Goal: Information Seeking & Learning: Learn about a topic

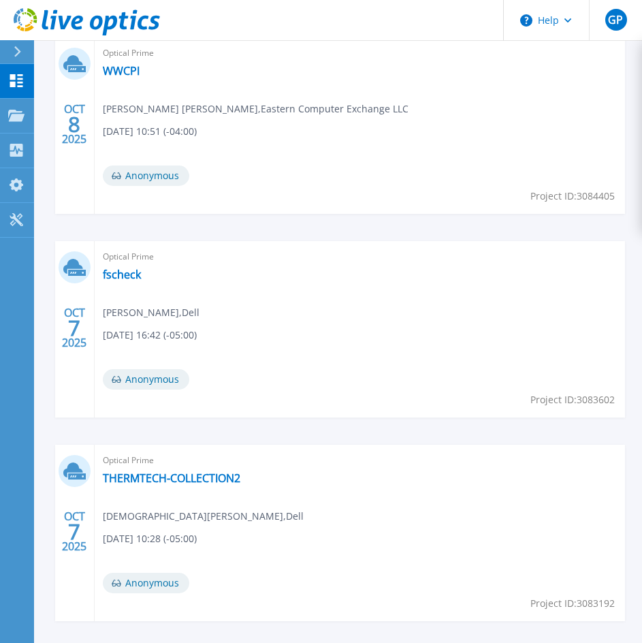
scroll to position [545, 0]
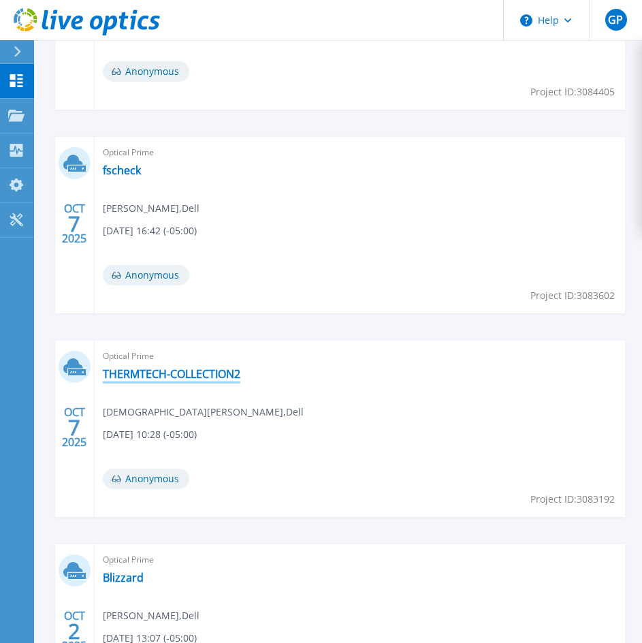
click at [189, 379] on link "THERMTECH-COLLECTION2" at bounding box center [172, 374] width 138 height 14
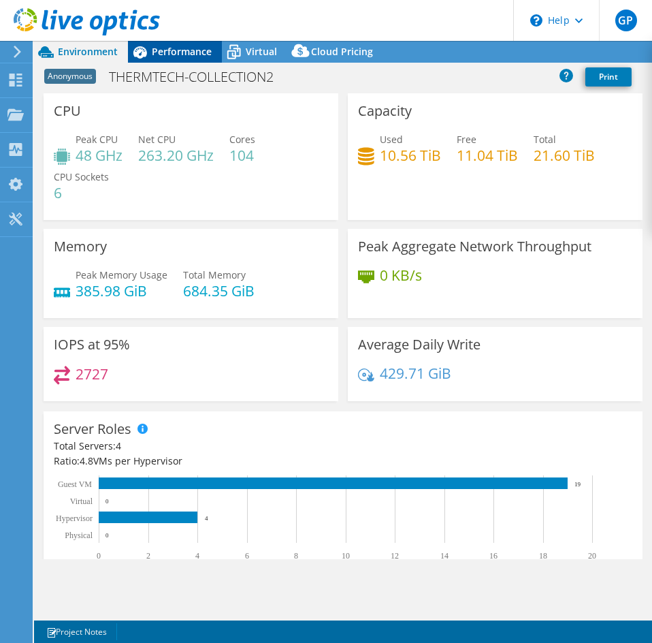
click at [193, 58] on div "Performance" at bounding box center [175, 52] width 94 height 22
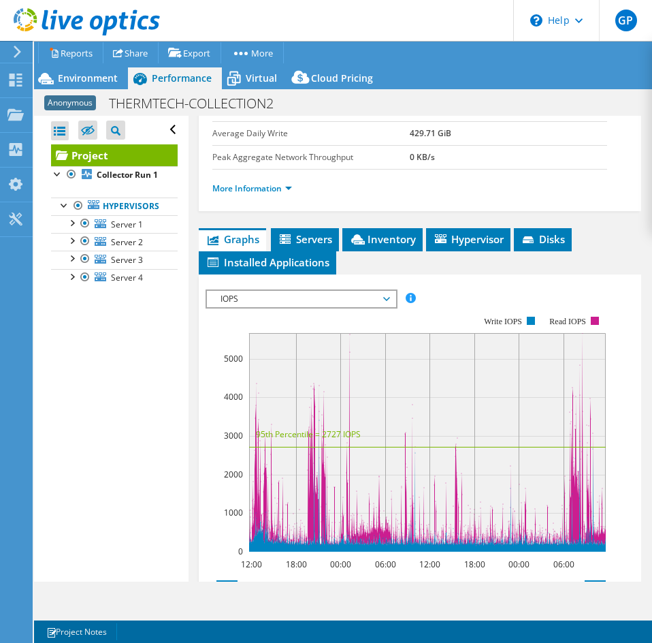
scroll to position [340, 0]
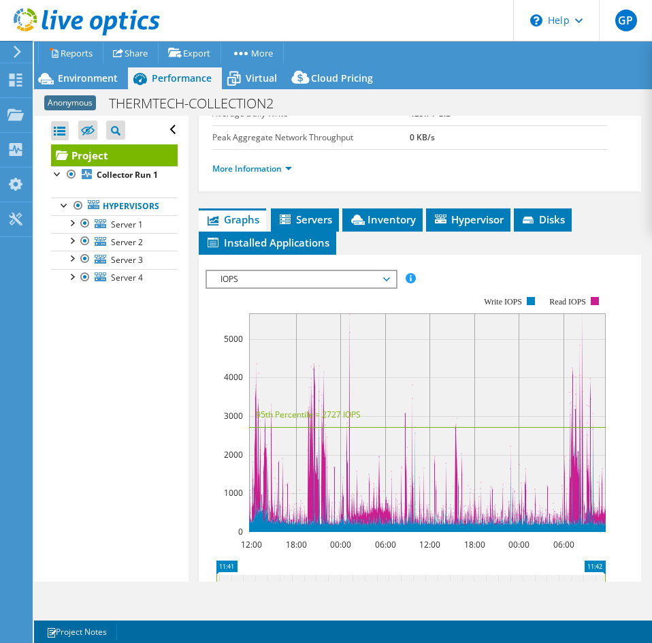
click at [290, 280] on span "IOPS" at bounding box center [301, 279] width 175 height 16
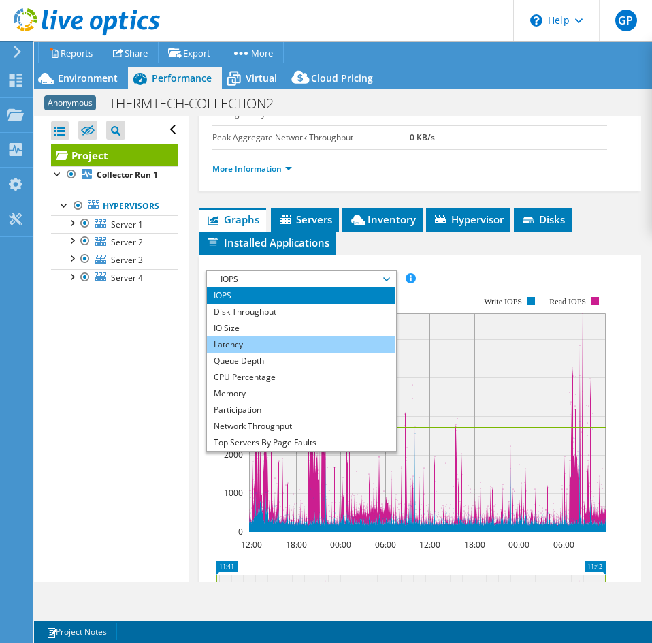
click at [248, 350] on li "Latency" at bounding box center [301, 344] width 189 height 16
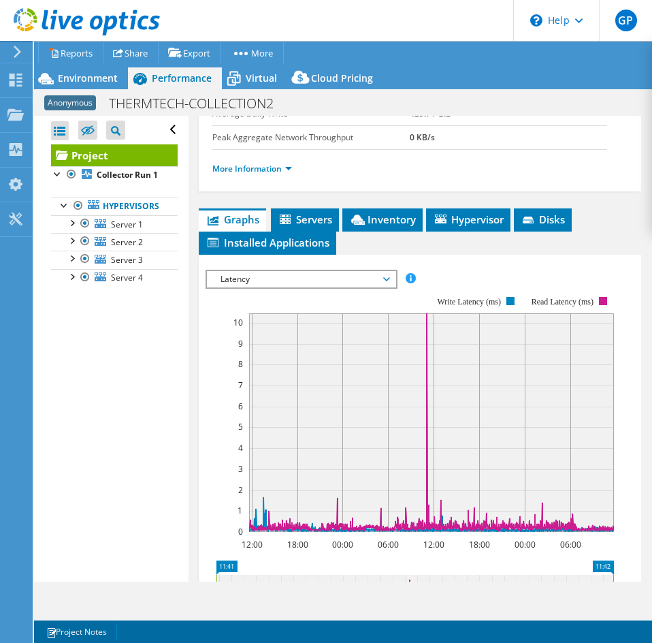
click at [238, 282] on span "Latency" at bounding box center [301, 279] width 175 height 16
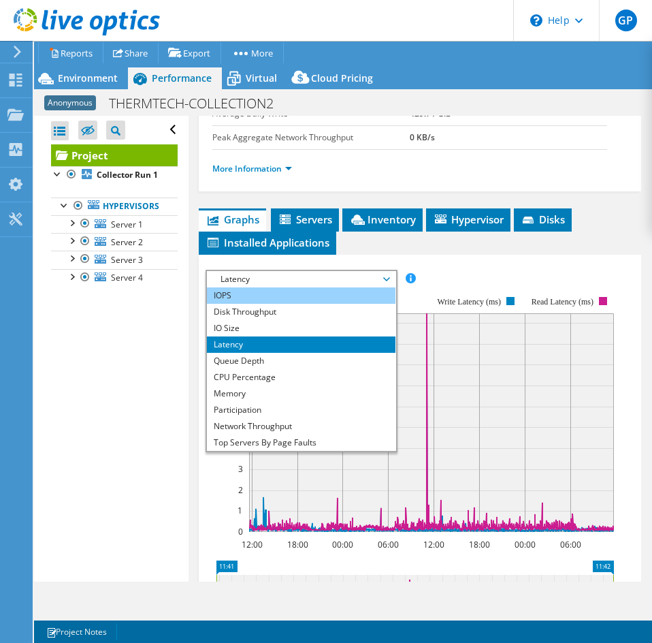
click at [223, 290] on li "IOPS" at bounding box center [301, 295] width 189 height 16
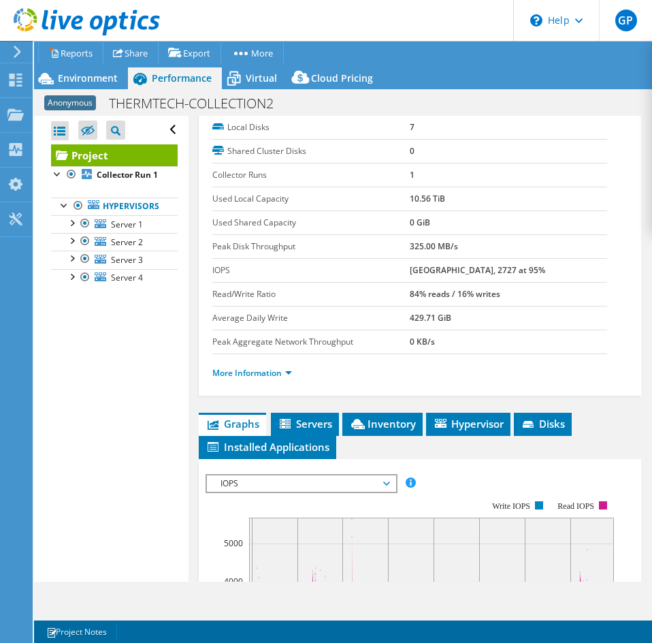
scroll to position [0, 0]
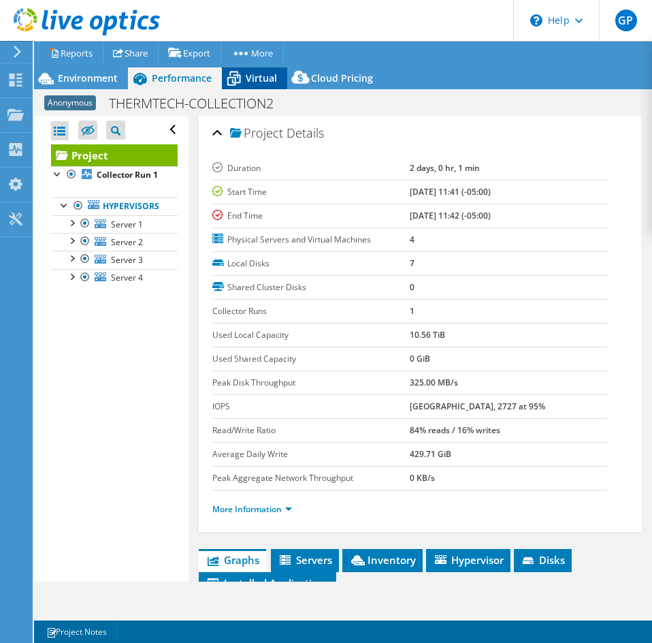
click at [248, 77] on span "Virtual" at bounding box center [261, 77] width 31 height 13
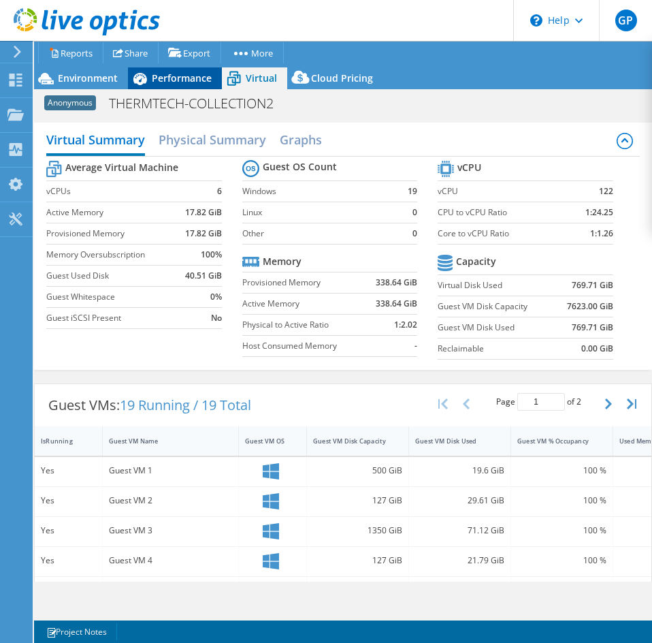
click at [161, 78] on span "Performance" at bounding box center [182, 77] width 60 height 13
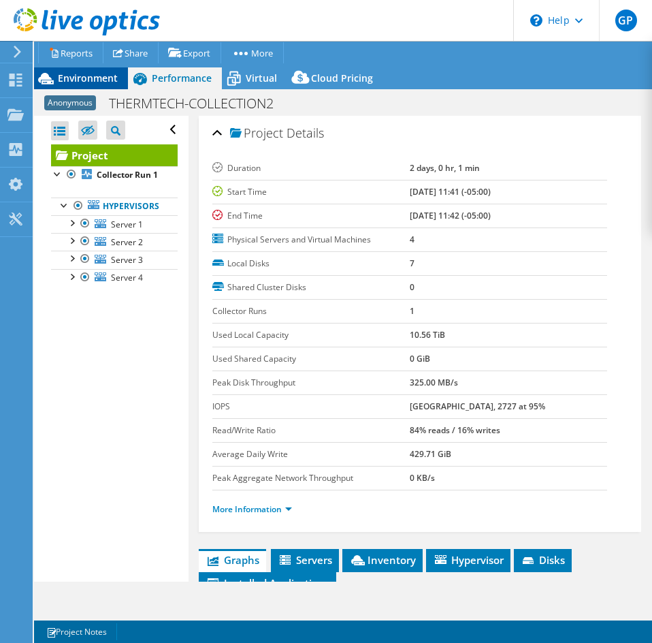
click at [99, 82] on span "Environment" at bounding box center [88, 77] width 60 height 13
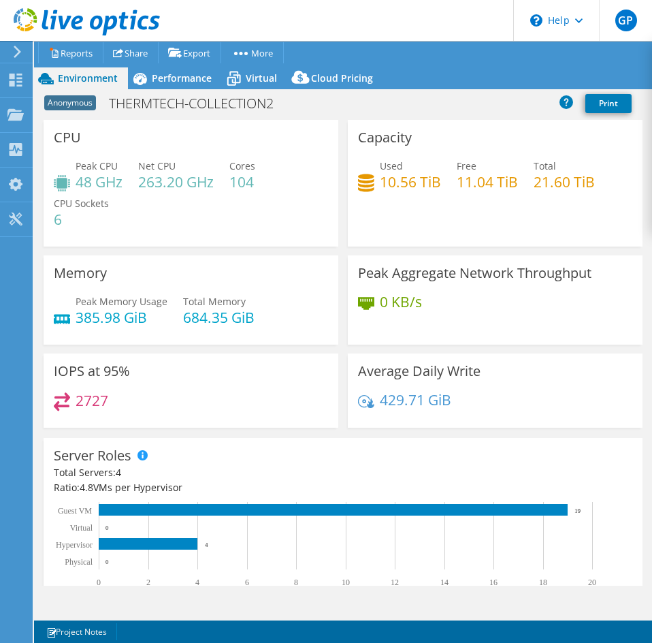
click at [383, 302] on h4 "0 KB/s" at bounding box center [401, 301] width 42 height 15
click at [383, 274] on h3 "Peak Aggregate Network Throughput" at bounding box center [475, 273] width 234 height 15
click at [451, 272] on h3 "Peak Aggregate Network Throughput" at bounding box center [475, 273] width 234 height 15
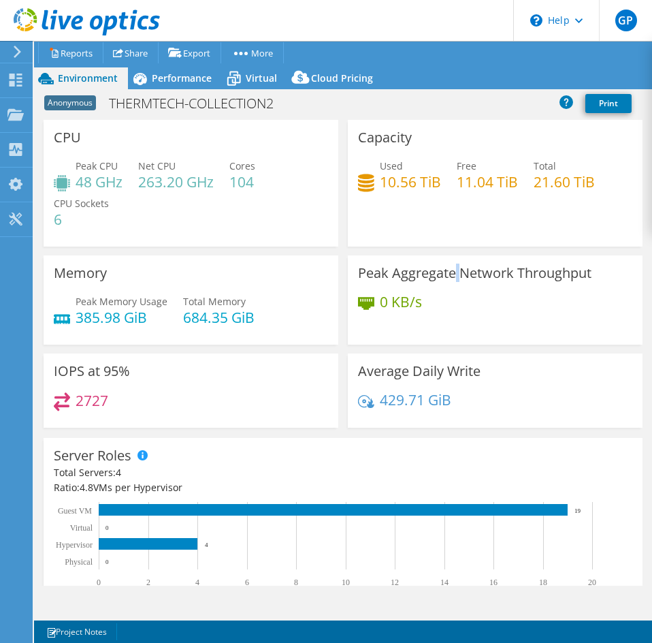
click at [451, 272] on h3 "Peak Aggregate Network Throughput" at bounding box center [475, 273] width 234 height 15
click at [509, 268] on h3 "Peak Aggregate Network Throughput" at bounding box center [475, 273] width 234 height 15
click at [184, 281] on div "Memory Peak Memory Usage 385.98 GiB Total Memory 684.35 GiB" at bounding box center [191, 299] width 295 height 89
click at [173, 85] on div "Performance" at bounding box center [175, 78] width 94 height 22
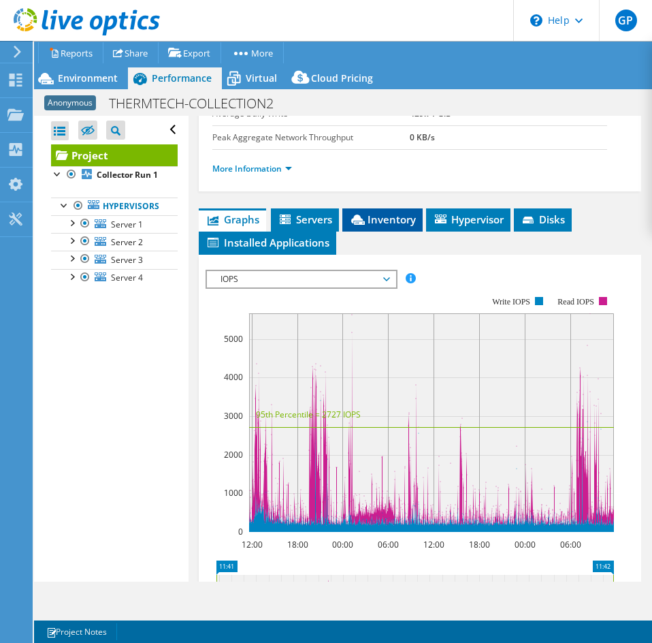
click at [411, 222] on span "Inventory" at bounding box center [382, 219] width 67 height 14
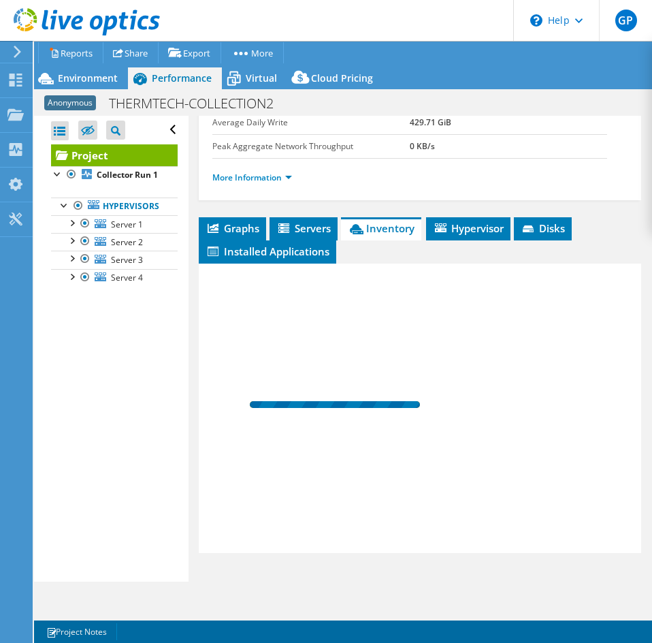
scroll to position [332, 0]
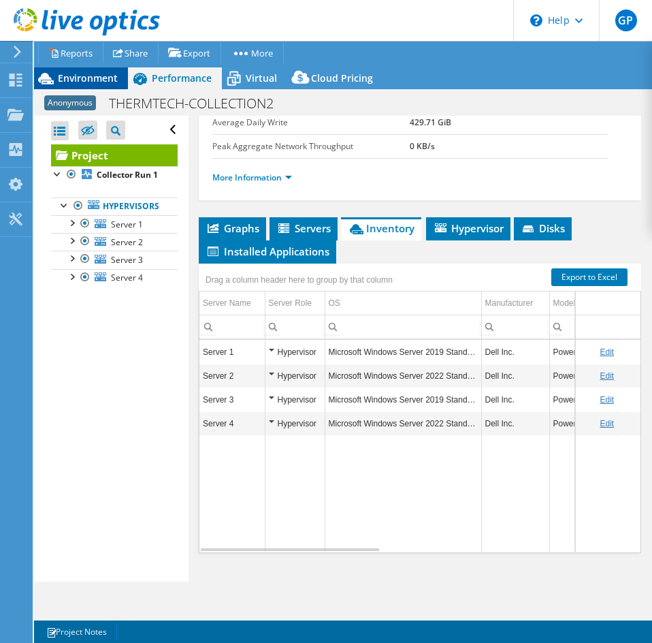
click at [118, 82] on div "Environment" at bounding box center [81, 78] width 94 height 22
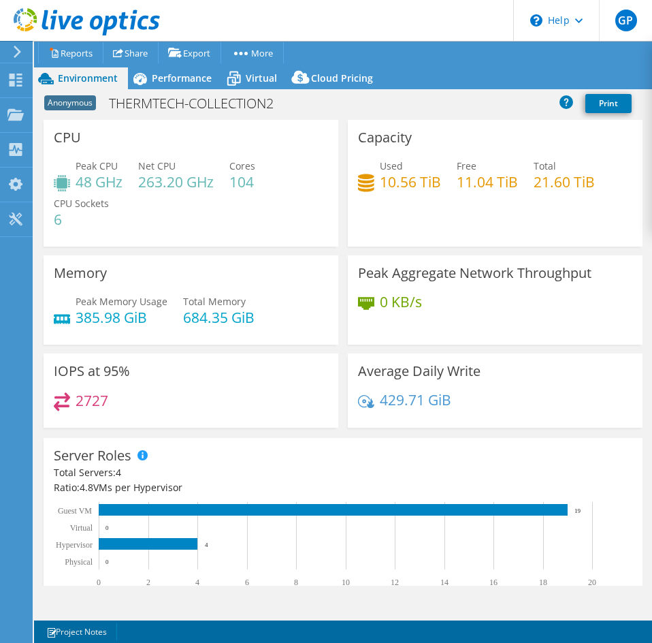
click at [65, 12] on icon at bounding box center [87, 22] width 146 height 28
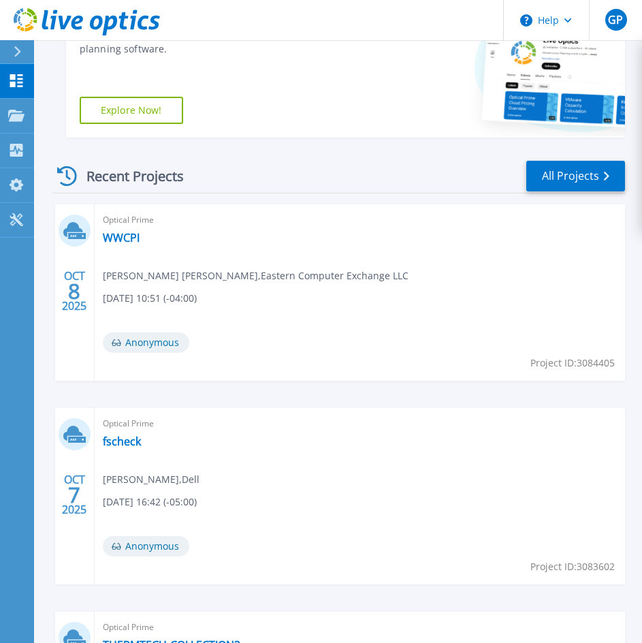
scroll to position [272, 0]
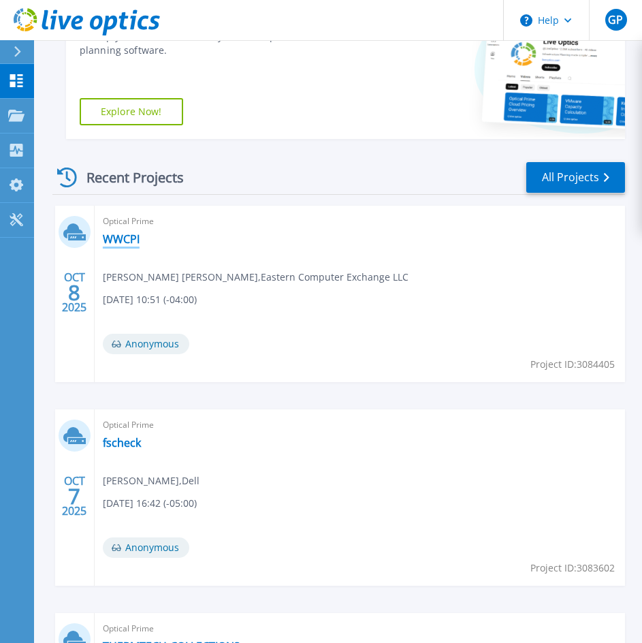
click at [126, 242] on link "WWCPI" at bounding box center [121, 239] width 37 height 14
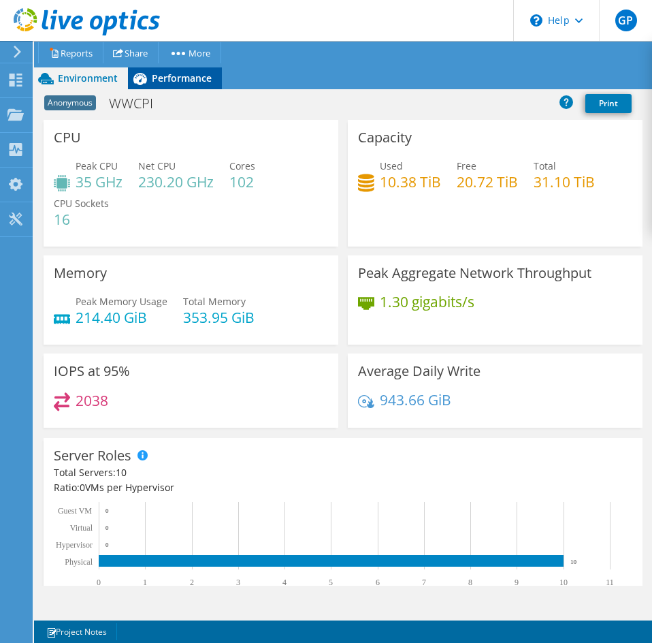
click at [193, 76] on span "Performance" at bounding box center [182, 77] width 60 height 13
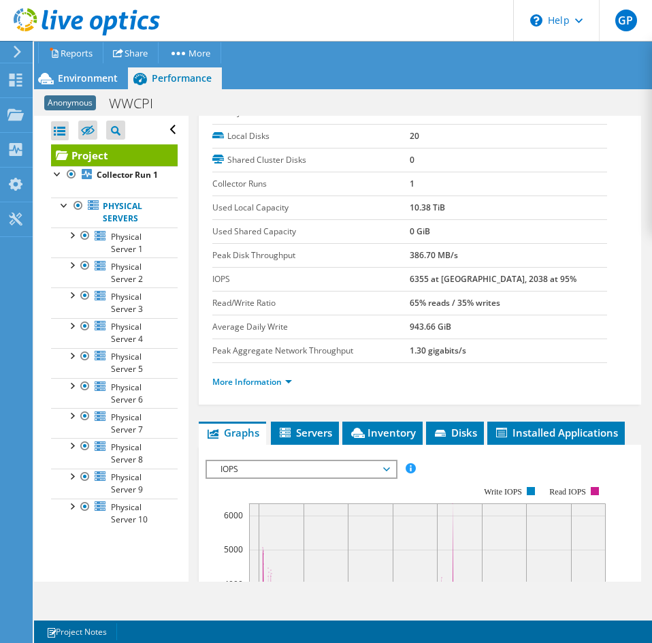
scroll to position [136, 0]
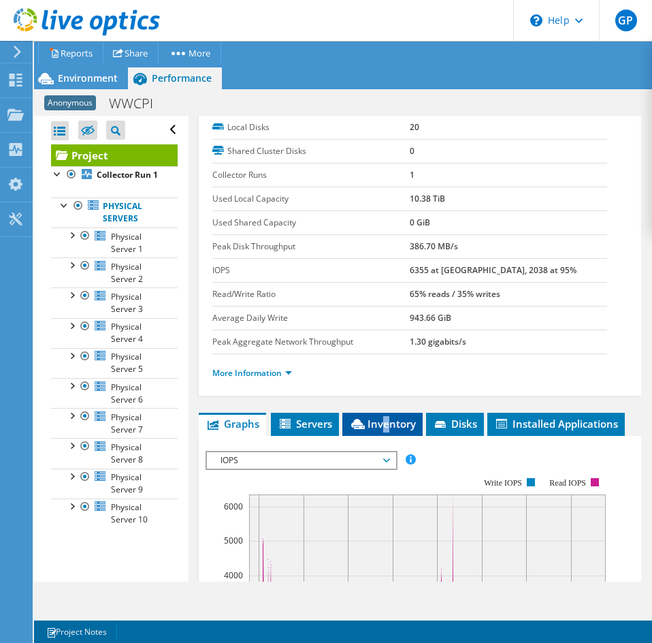
click at [387, 428] on span "Inventory" at bounding box center [382, 424] width 67 height 14
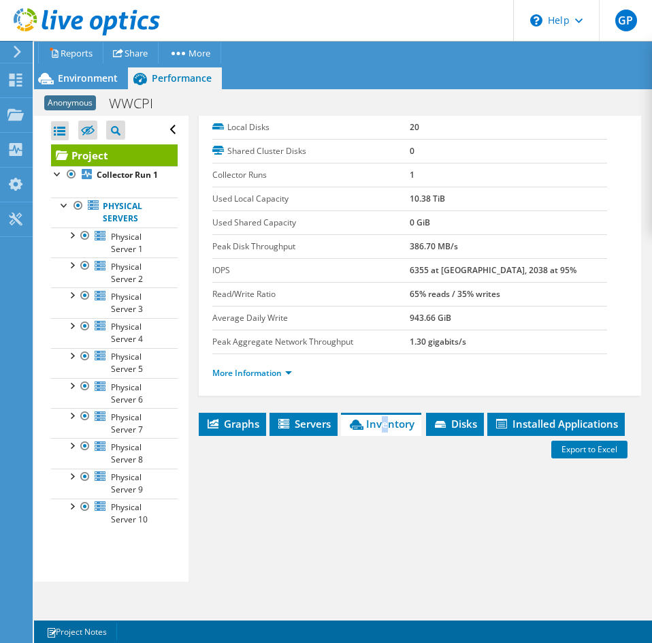
scroll to position [272, 0]
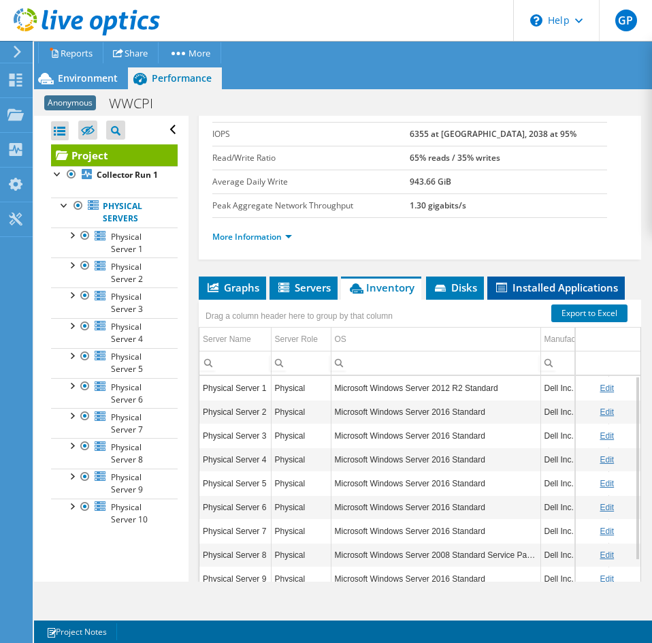
click at [538, 285] on span "Installed Applications" at bounding box center [556, 287] width 124 height 14
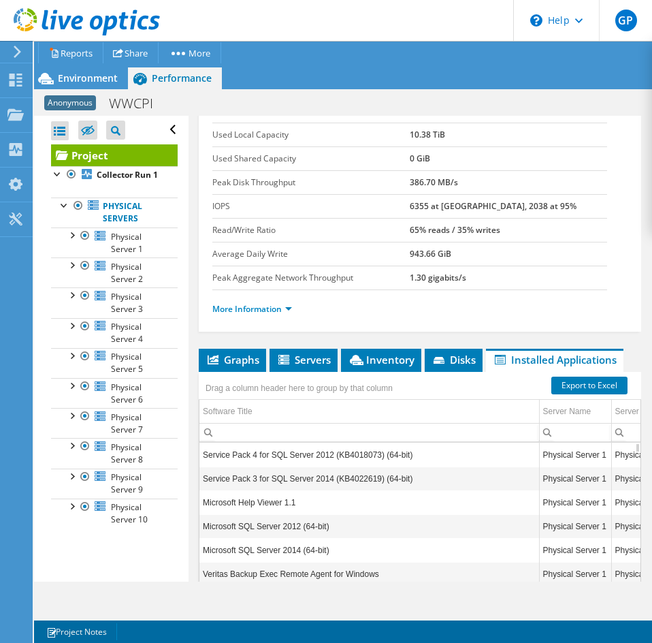
scroll to position [332, 0]
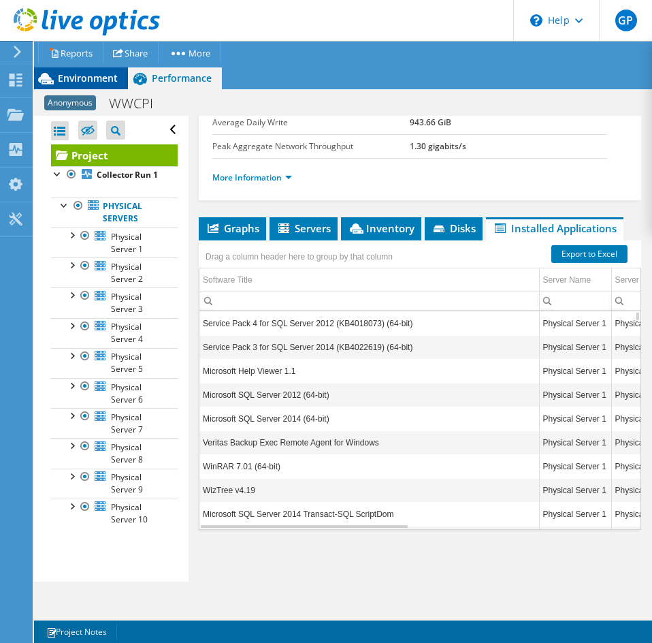
click at [51, 80] on icon at bounding box center [46, 79] width 24 height 24
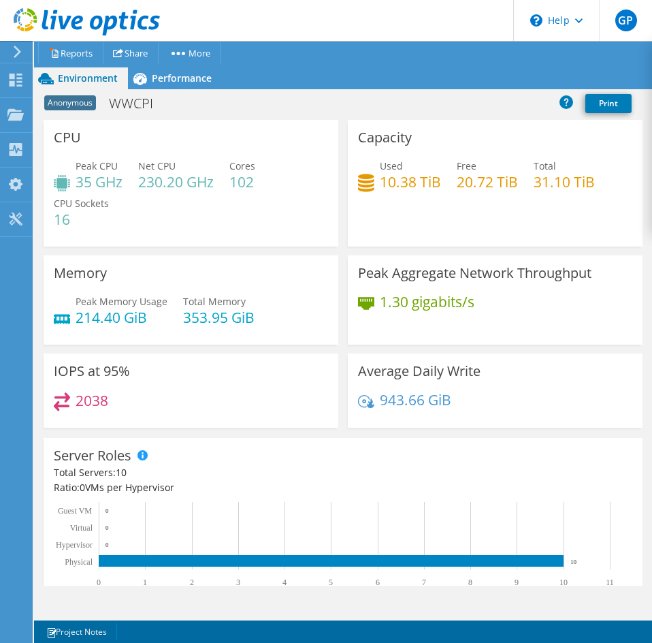
click at [368, 180] on icon at bounding box center [366, 183] width 16 height 18
click at [396, 180] on h4 "10.38 TiB" at bounding box center [410, 181] width 61 height 15
click at [407, 180] on h4 "10.38 TiB" at bounding box center [410, 181] width 61 height 15
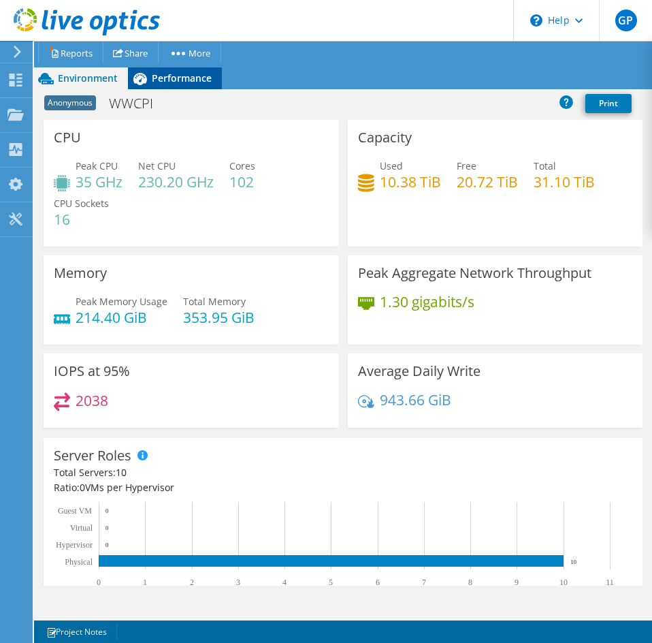
click at [196, 88] on div "Performance" at bounding box center [175, 78] width 94 height 22
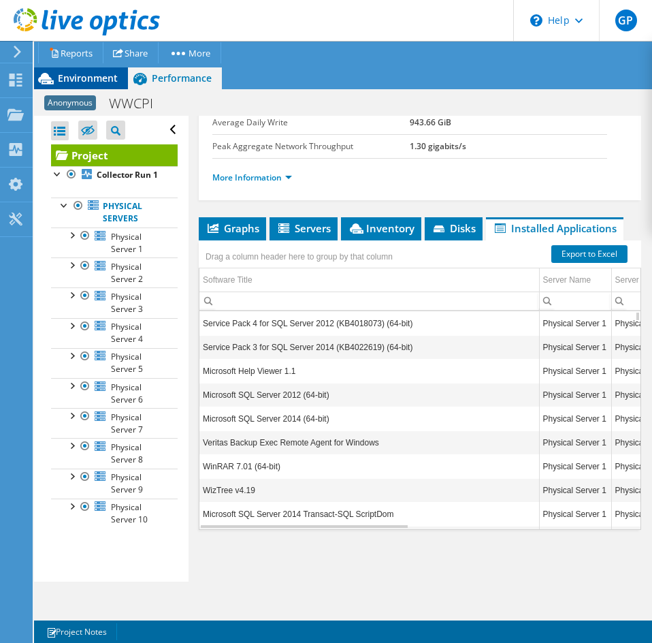
click at [118, 82] on div "Environment" at bounding box center [81, 78] width 94 height 22
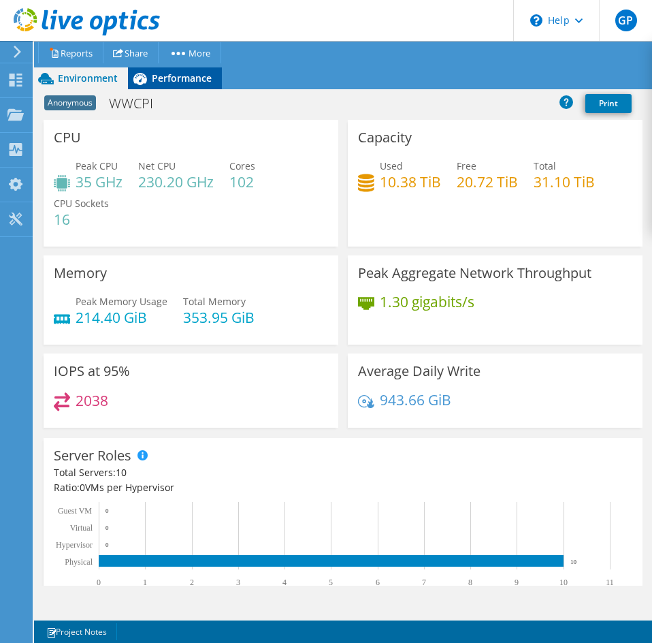
click at [187, 76] on span "Performance" at bounding box center [182, 77] width 60 height 13
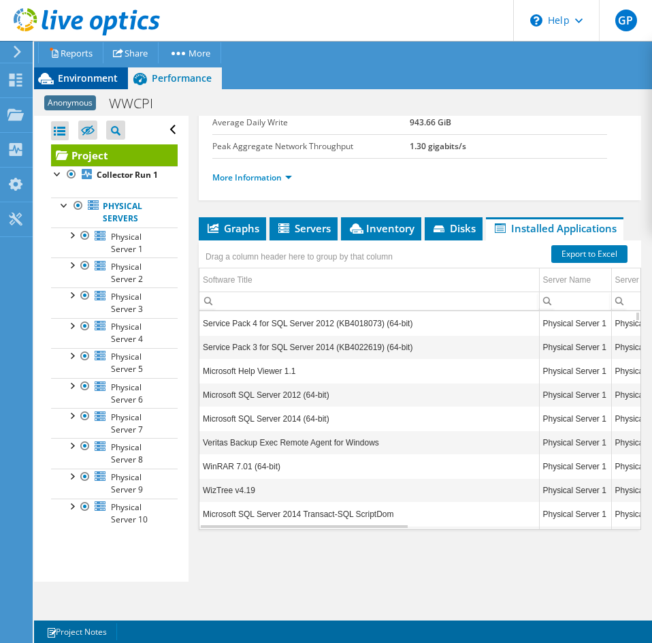
click at [110, 74] on span "Environment" at bounding box center [88, 77] width 60 height 13
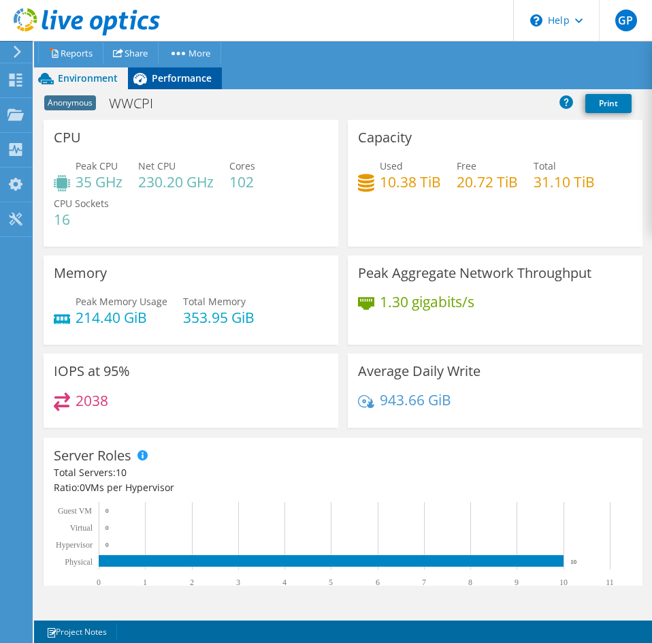
click at [168, 82] on span "Performance" at bounding box center [182, 77] width 60 height 13
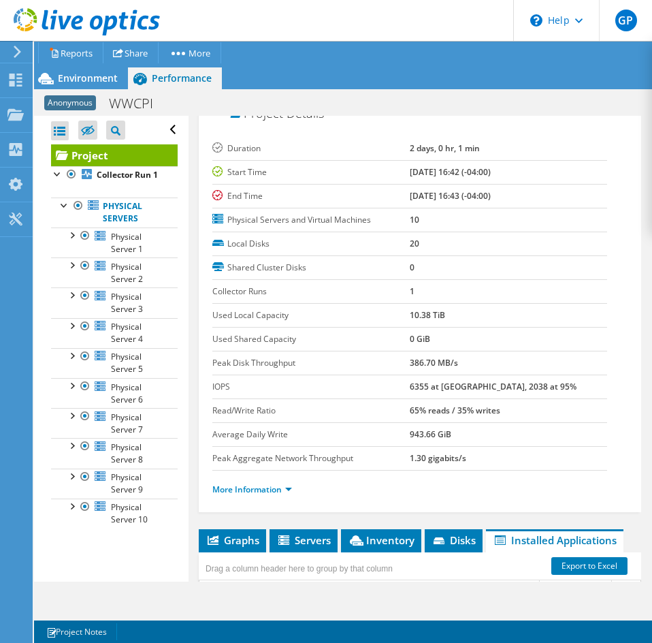
scroll to position [0, 0]
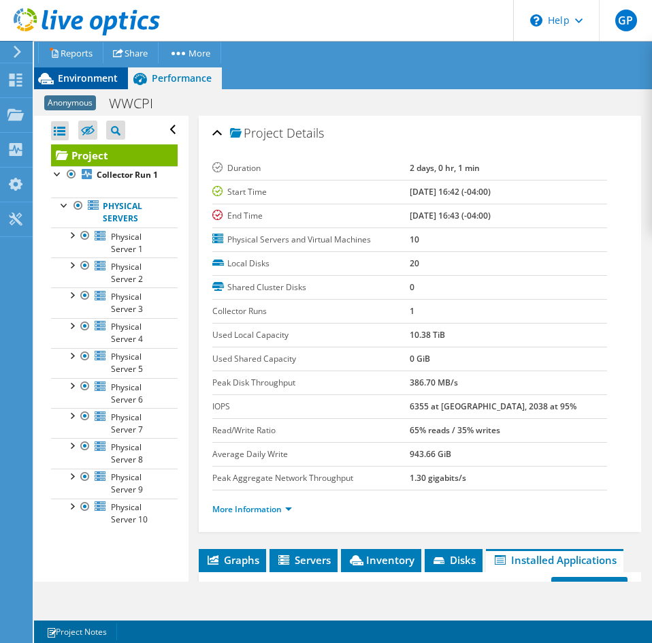
click at [110, 85] on div "Environment" at bounding box center [81, 78] width 94 height 22
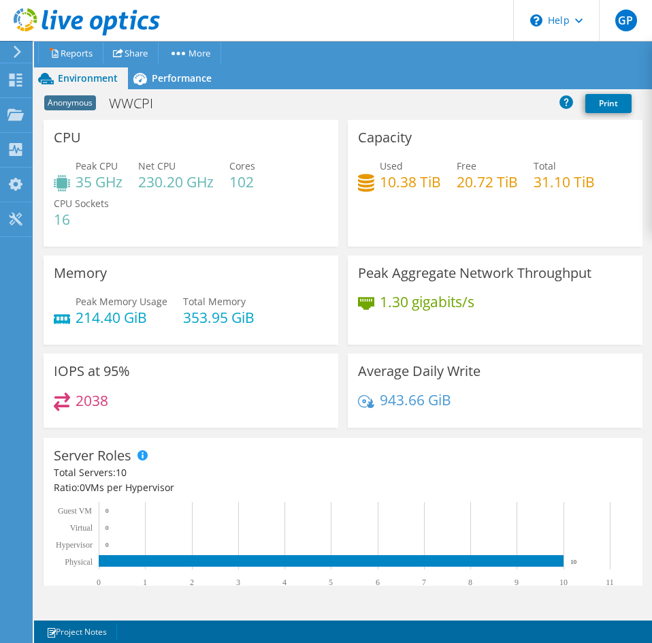
click at [253, 80] on div "Environment Performance Upgrades" at bounding box center [343, 78] width 618 height 22
click at [189, 76] on span "Performance" at bounding box center [182, 77] width 60 height 13
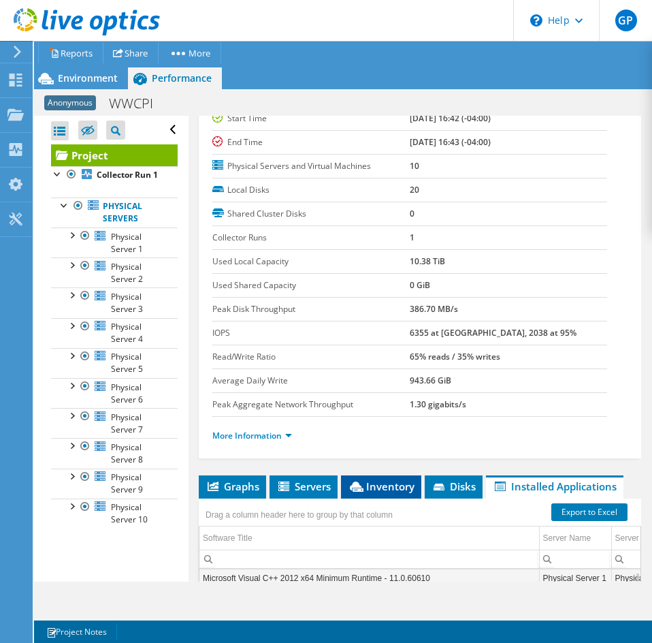
scroll to position [204, 0]
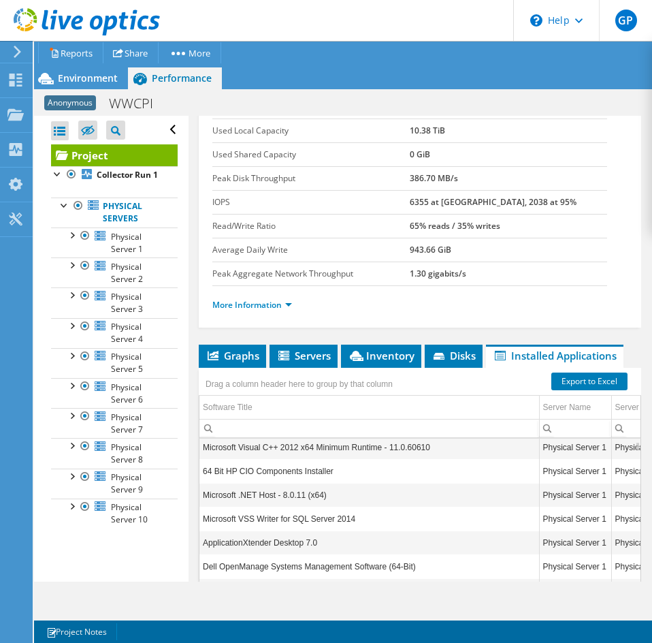
click at [385, 368] on div "Drag a column header here to group by that column" at bounding box center [299, 382] width 201 height 29
click at [385, 349] on span "Inventory" at bounding box center [381, 356] width 67 height 14
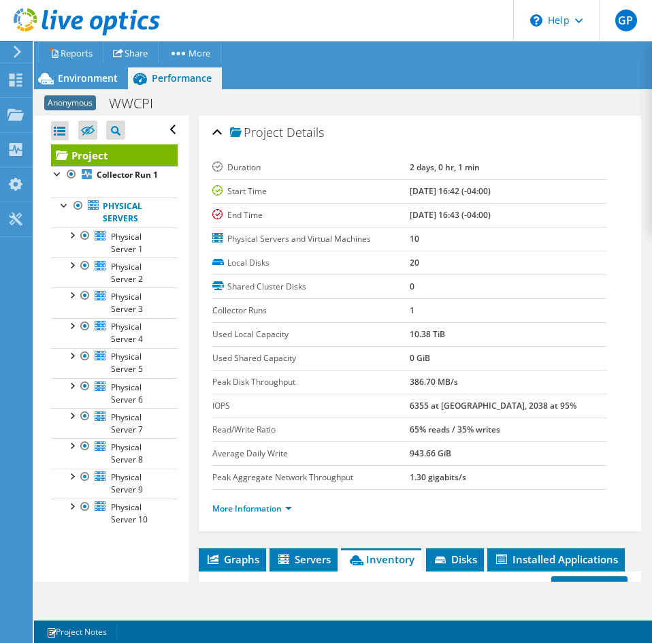
scroll to position [0, 0]
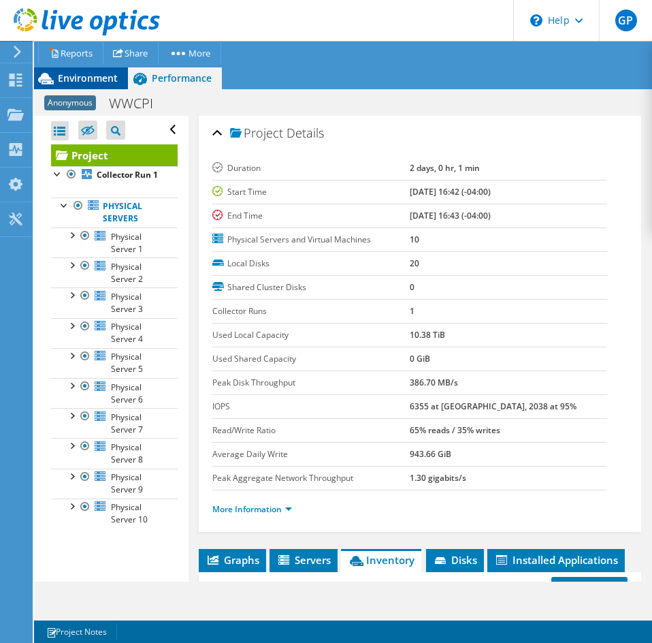
click at [74, 75] on span "Environment" at bounding box center [88, 77] width 60 height 13
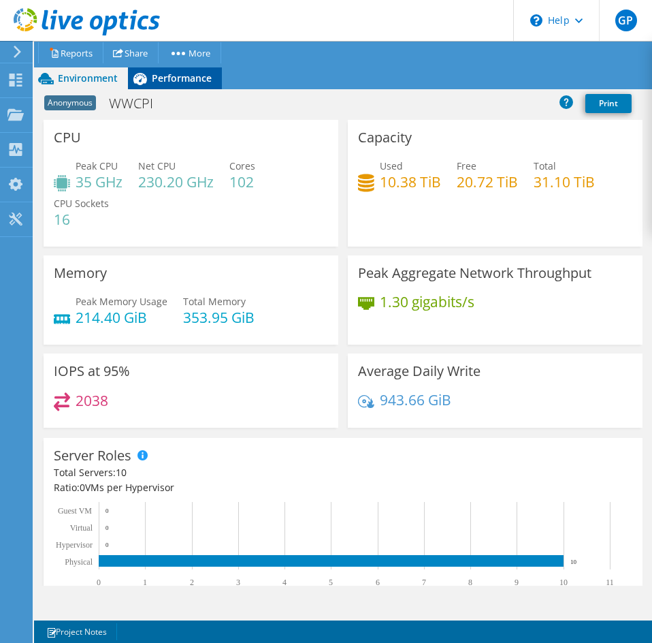
click at [191, 74] on span "Performance" at bounding box center [182, 77] width 60 height 13
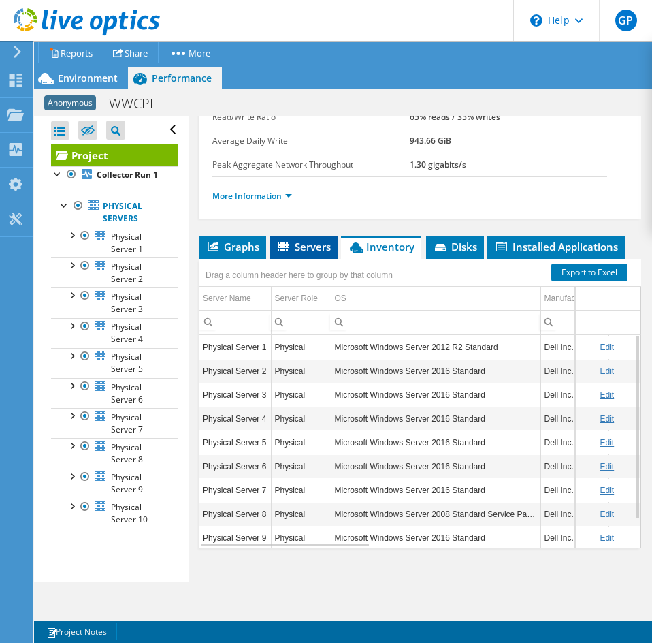
scroll to position [332, 0]
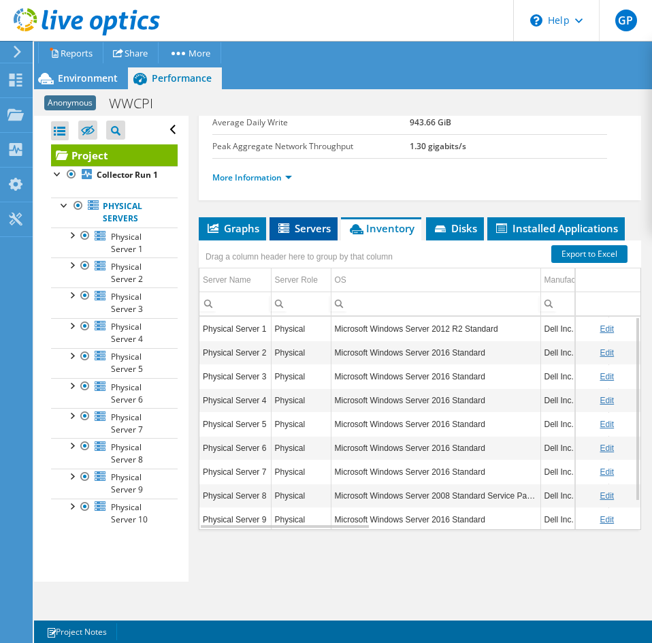
drag, startPoint x: 302, startPoint y: 219, endPoint x: 308, endPoint y: 234, distance: 15.8
click at [302, 219] on li "Servers" at bounding box center [304, 228] width 68 height 23
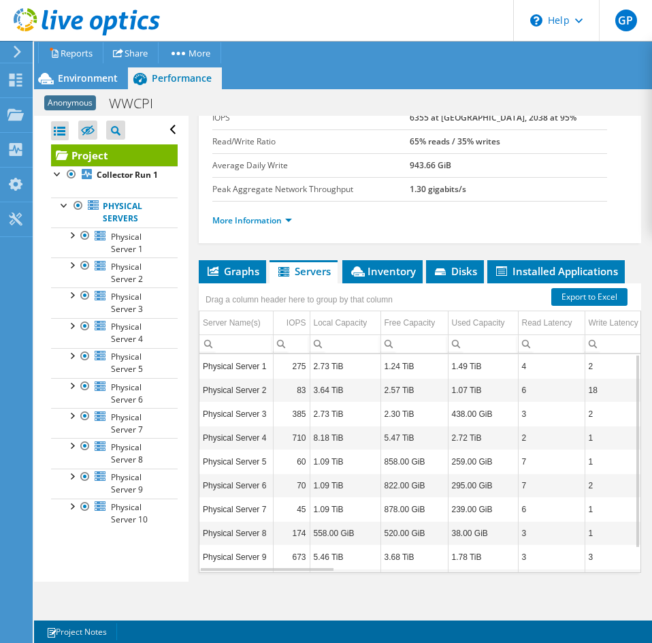
scroll to position [195, 0]
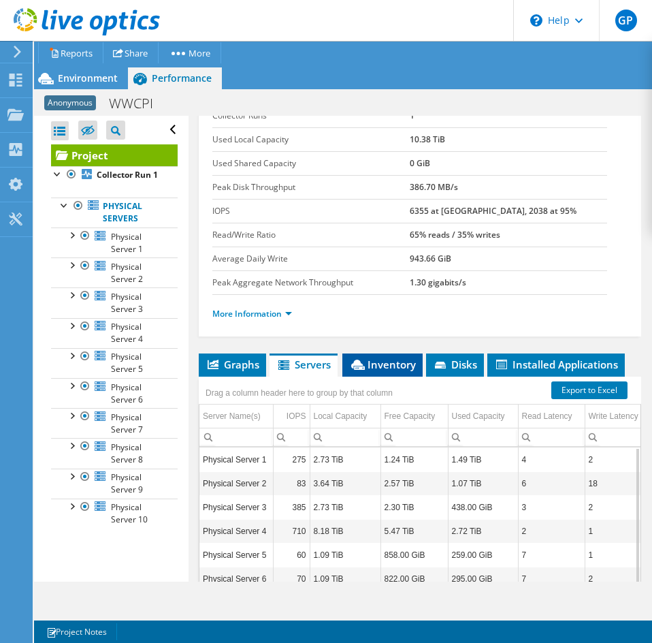
click at [385, 372] on li "Inventory" at bounding box center [382, 364] width 80 height 23
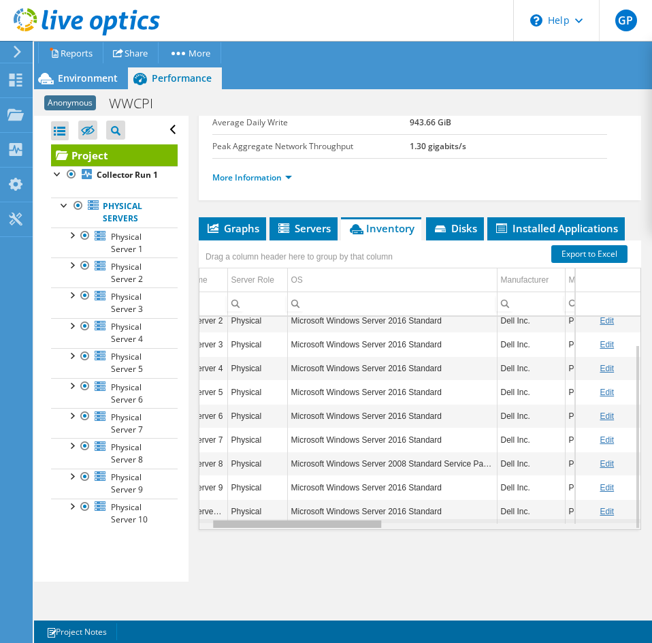
scroll to position [0, 56]
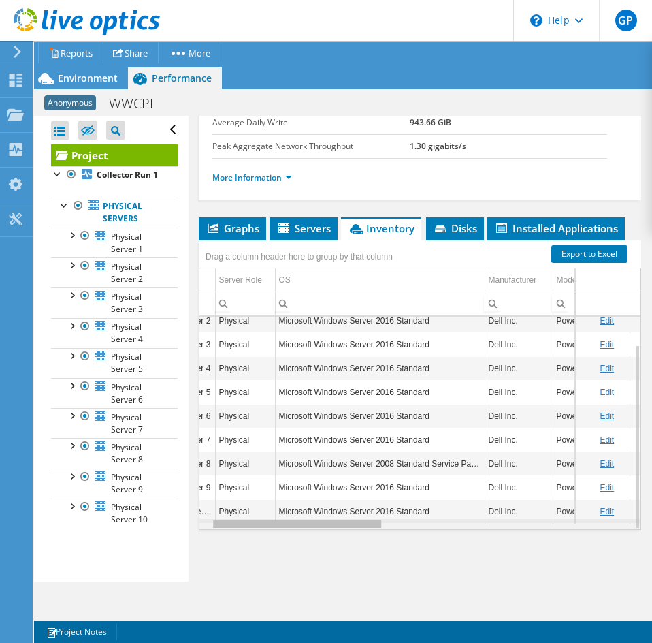
drag, startPoint x: 324, startPoint y: 524, endPoint x: 353, endPoint y: 520, distance: 28.8
click at [353, 520] on body "GP End User Greg Pedersen gregpedersen@ecei.com Eastern Computer Exchange My Pr…" at bounding box center [326, 321] width 652 height 643
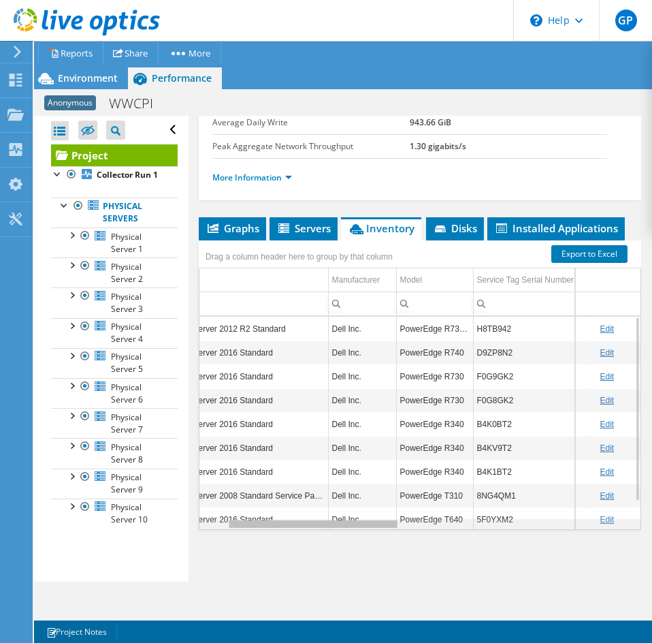
scroll to position [0, 0]
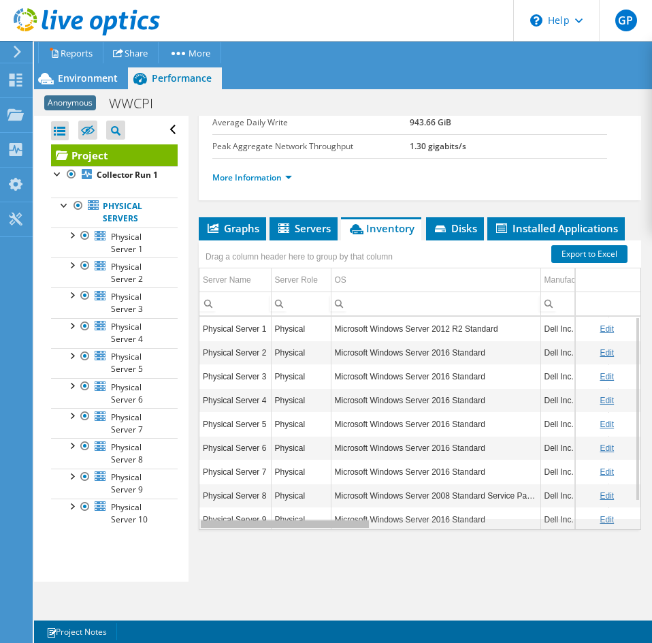
drag, startPoint x: 372, startPoint y: 521, endPoint x: 289, endPoint y: 514, distance: 83.3
click at [289, 514] on body "GP End User Greg Pedersen gregpedersen@ecei.com Eastern Computer Exchange My Pr…" at bounding box center [326, 321] width 652 height 643
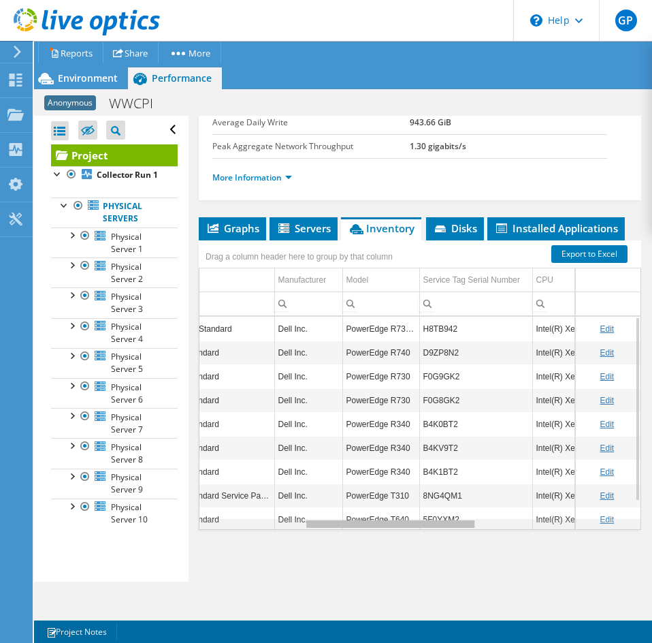
drag, startPoint x: 321, startPoint y: 527, endPoint x: 433, endPoint y: 519, distance: 111.9
click at [433, 519] on body "GP End User Greg Pedersen gregpedersen@ecei.com Eastern Computer Exchange My Pr…" at bounding box center [326, 321] width 652 height 643
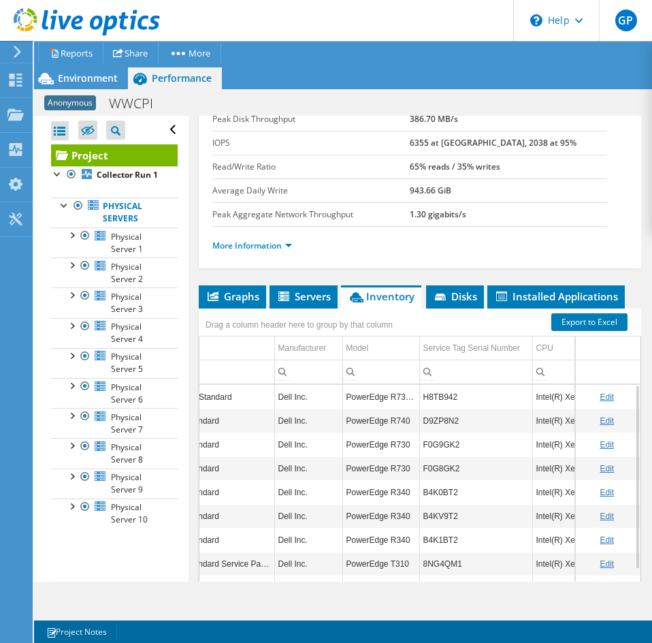
click at [430, 533] on td "B4K1BT2" at bounding box center [475, 540] width 113 height 24
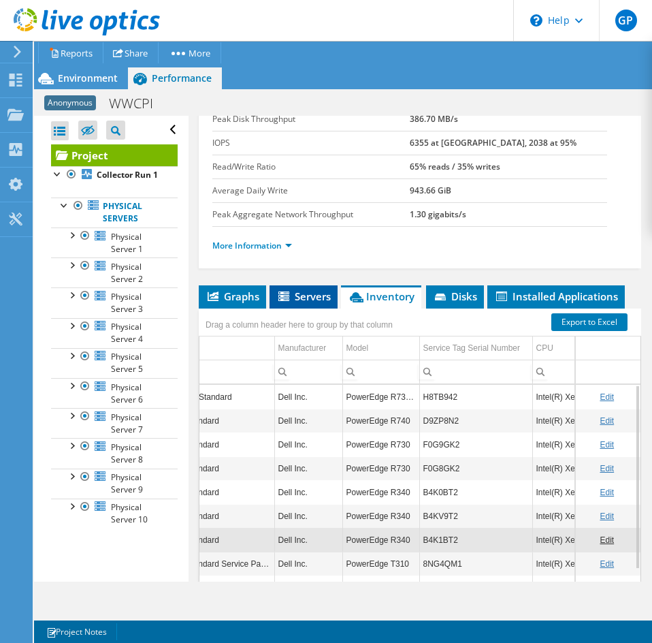
click at [308, 290] on span "Servers" at bounding box center [303, 296] width 54 height 14
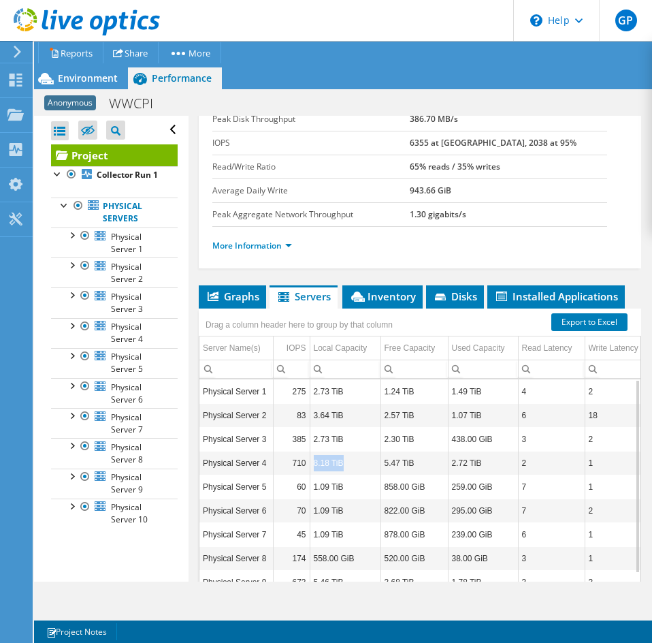
drag, startPoint x: 313, startPoint y: 462, endPoint x: 343, endPoint y: 462, distance: 30.0
click at [341, 462] on td "8.18 TiB" at bounding box center [345, 463] width 71 height 24
click at [394, 303] on li "Inventory" at bounding box center [382, 296] width 80 height 23
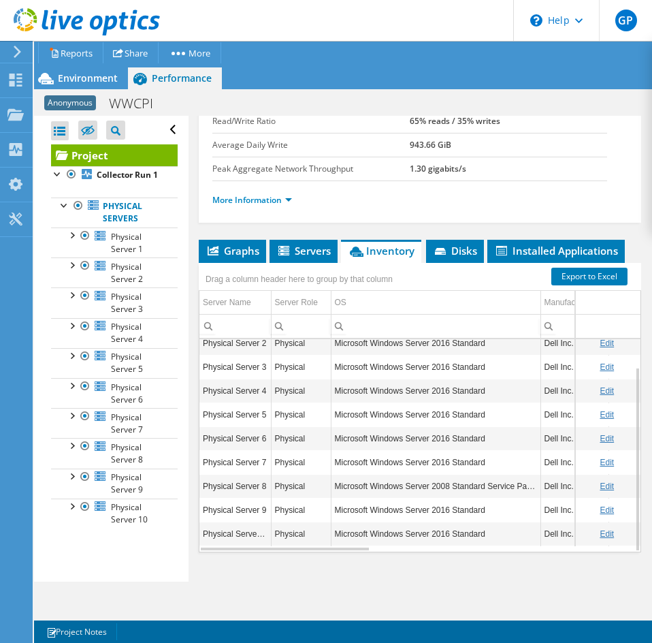
scroll to position [332, 0]
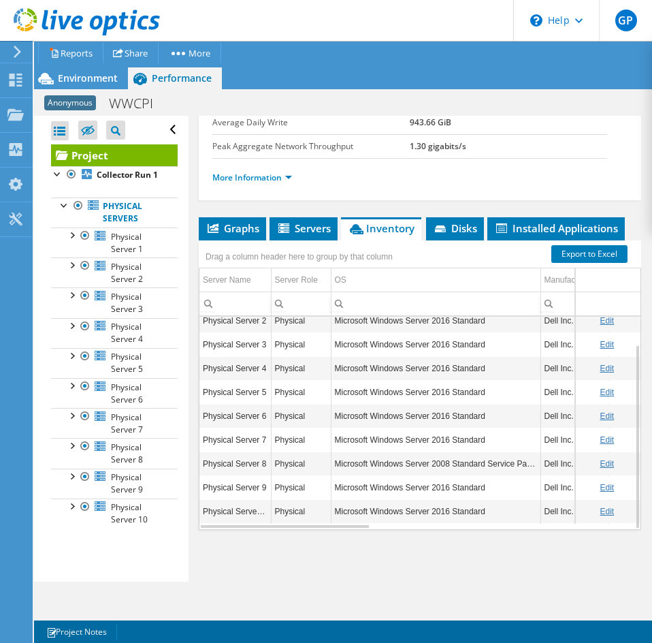
click at [432, 475] on td "Microsoft Windows Server 2008 Standard Service Pack 2" at bounding box center [436, 463] width 210 height 24
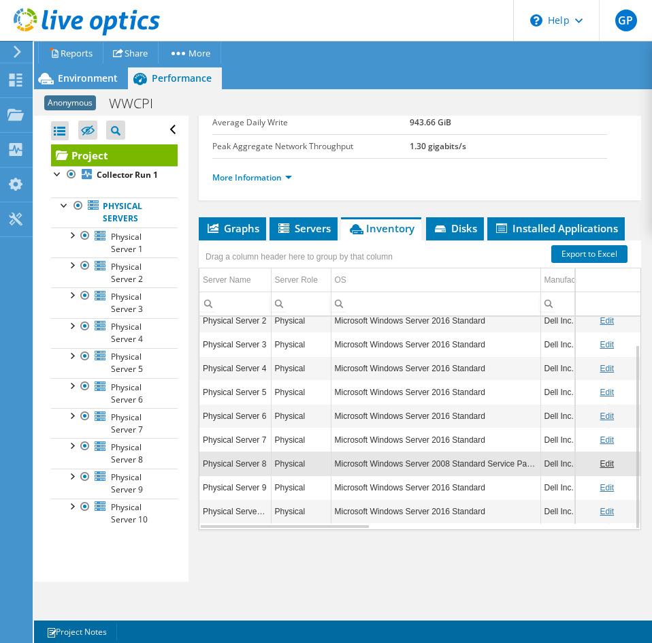
click at [436, 468] on td "Microsoft Windows Server 2008 Standard Service Pack 2" at bounding box center [436, 463] width 210 height 24
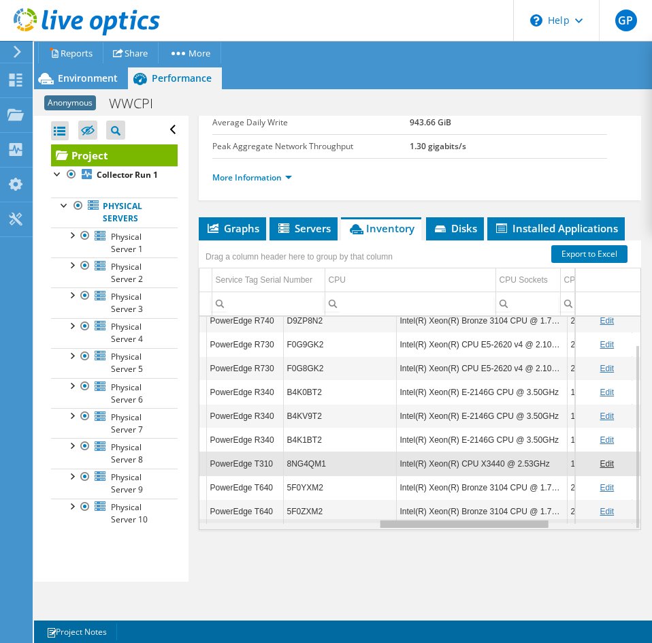
scroll to position [0, 402]
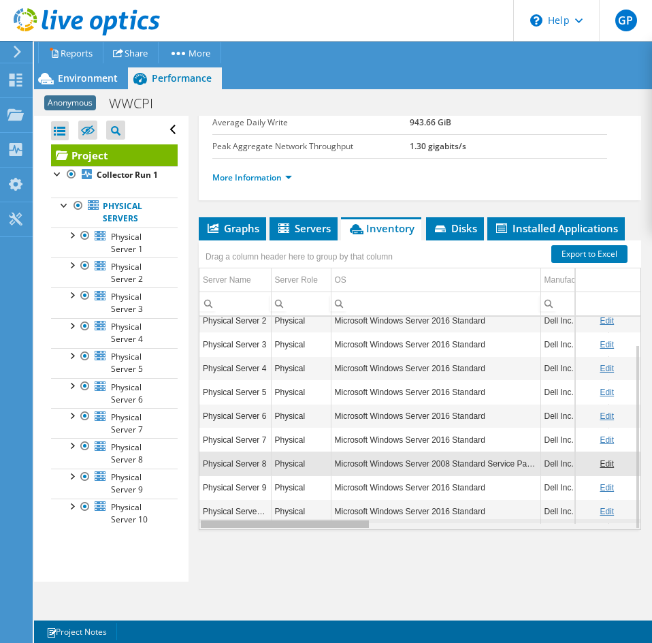
drag, startPoint x: 308, startPoint y: 526, endPoint x: 244, endPoint y: 538, distance: 65.0
click at [244, 538] on body "GP End User Greg Pedersen gregpedersen@ecei.com Eastern Computer Exchange My Pr…" at bounding box center [326, 321] width 652 height 643
click at [436, 462] on td "Microsoft Windows Server 2008 Standard Service Pack 2" at bounding box center [436, 463] width 210 height 24
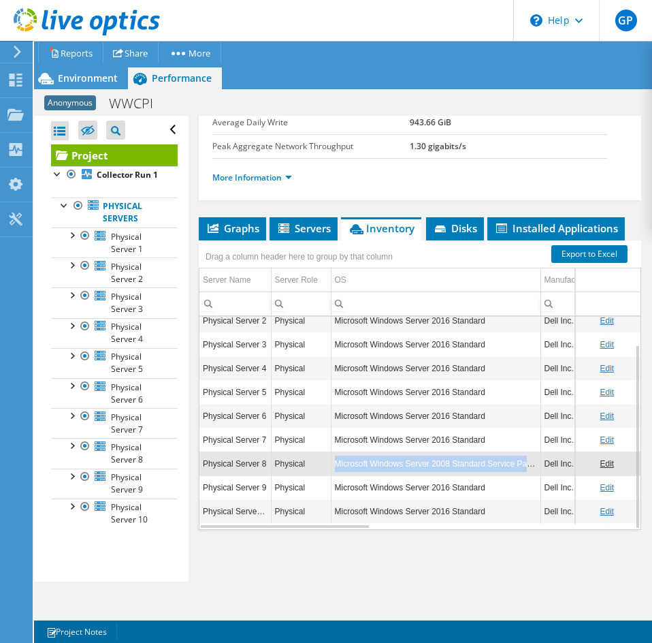
click at [436, 462] on td "Microsoft Windows Server 2008 Standard Service Pack 2" at bounding box center [436, 463] width 210 height 24
click at [435, 462] on td "Microsoft Windows Server 2008 Standard Service Pack 2" at bounding box center [436, 463] width 210 height 24
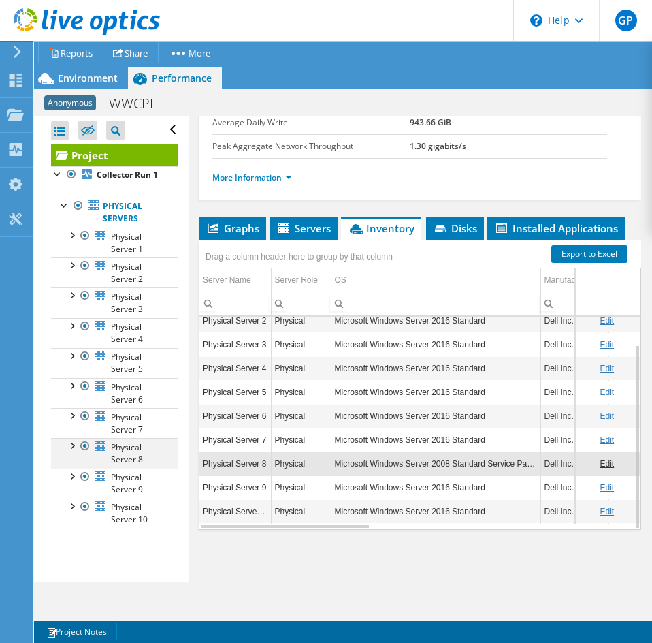
click at [84, 454] on div at bounding box center [85, 446] width 14 height 16
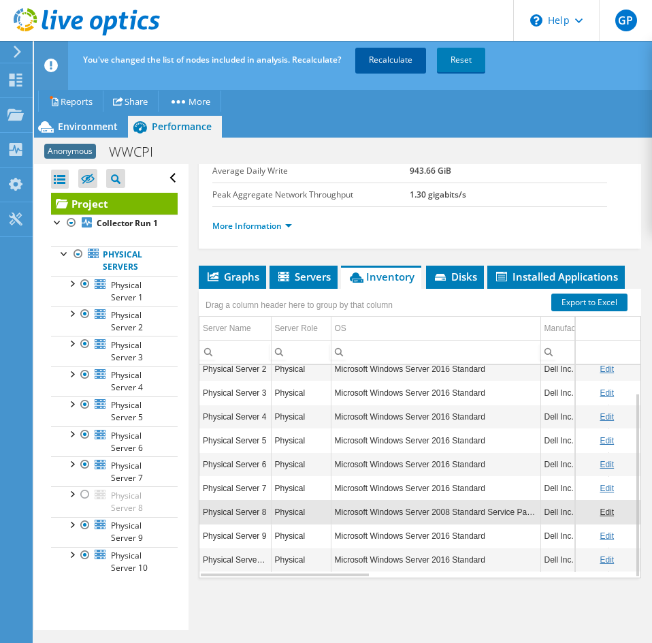
click at [406, 56] on link "Recalculate" at bounding box center [390, 60] width 71 height 25
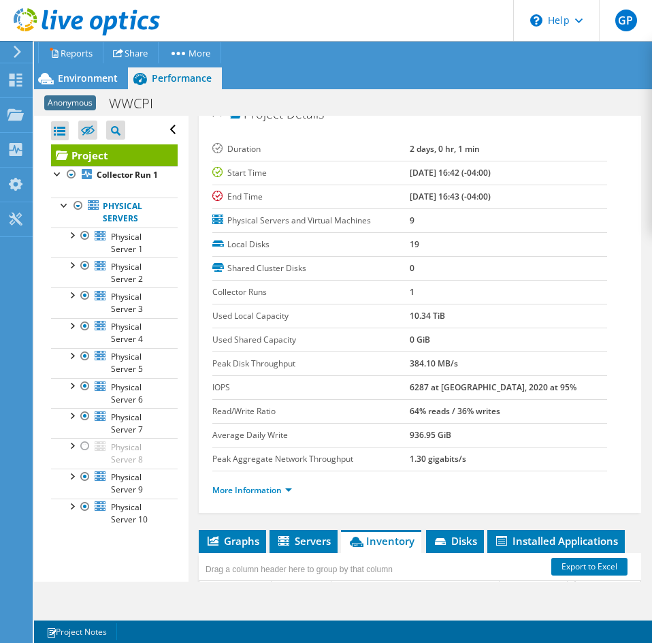
scroll to position [0, 0]
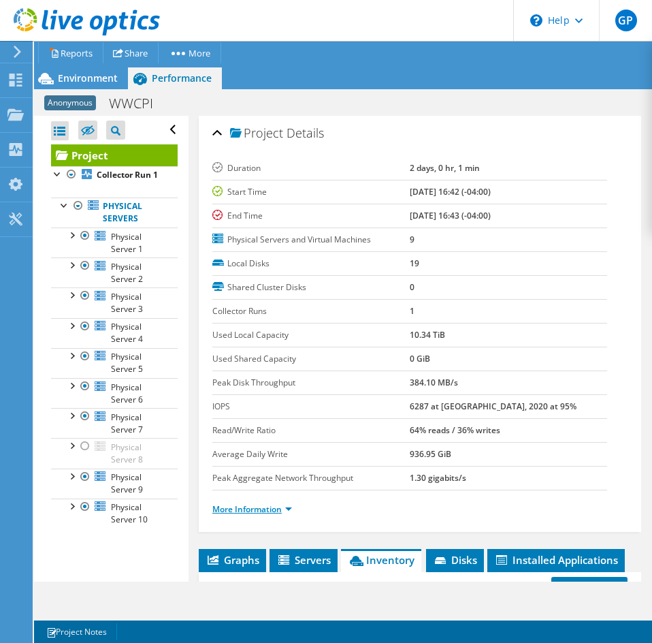
click at [240, 511] on link "More Information" at bounding box center [252, 509] width 80 height 12
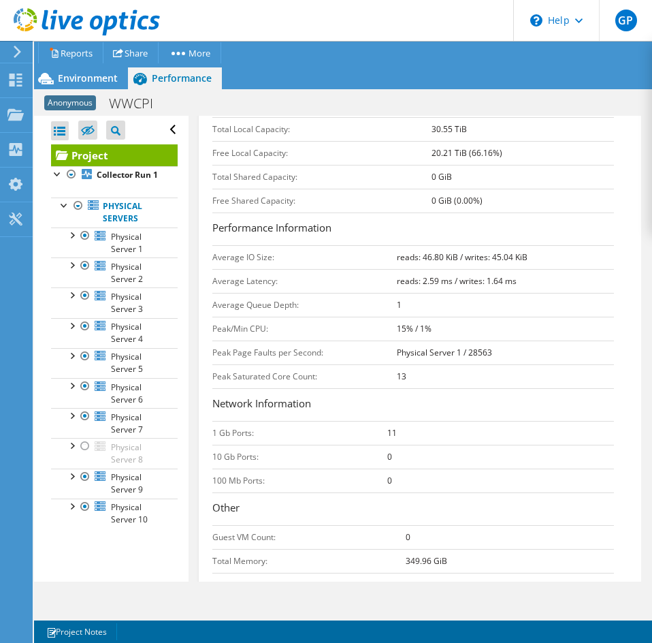
scroll to position [477, 0]
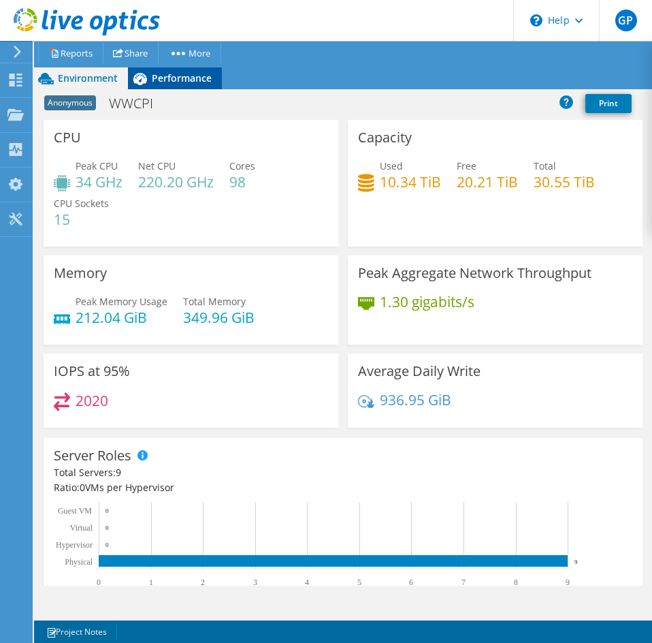
click at [175, 88] on div "Performance" at bounding box center [175, 78] width 94 height 22
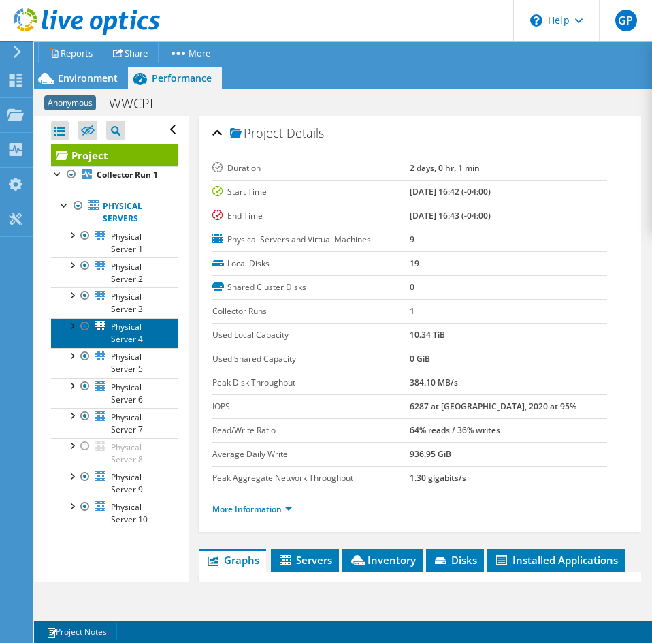
click at [144, 348] on link "Physical Server 4" at bounding box center [114, 333] width 127 height 30
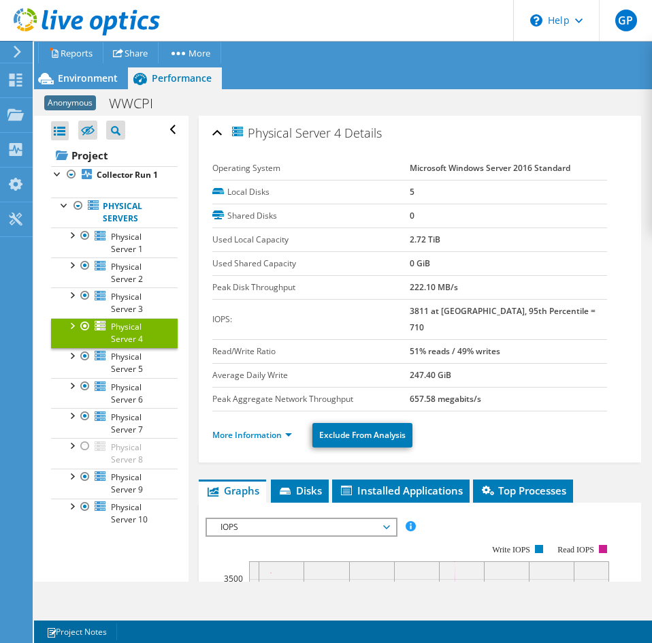
click at [44, 20] on use at bounding box center [87, 21] width 146 height 27
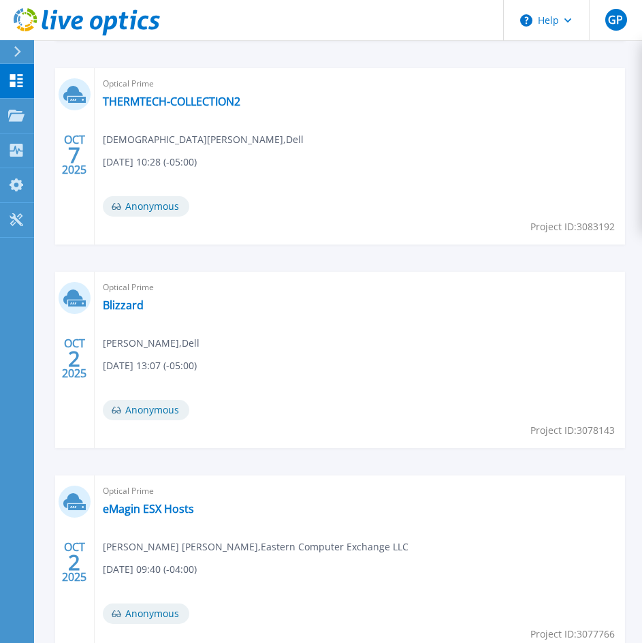
scroll to position [885, 0]
